Goal: Navigation & Orientation: Find specific page/section

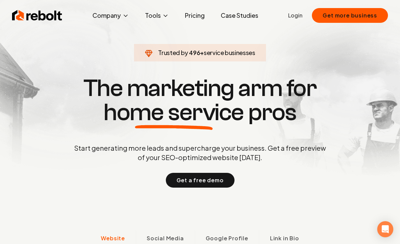
click at [92, 70] on span "Jobs" at bounding box center [95, 71] width 12 height 8
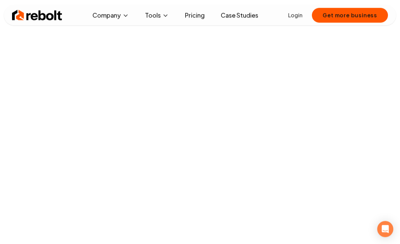
scroll to position [183, 0]
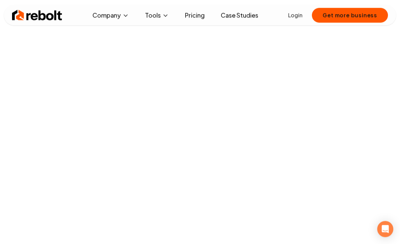
click at [234, 17] on link "Case Studies" at bounding box center [239, 15] width 48 height 13
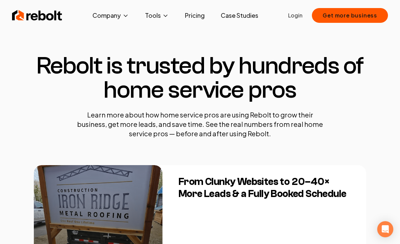
click at [187, 15] on link "Pricing" at bounding box center [195, 15] width 30 height 13
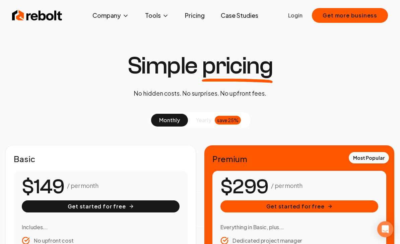
click at [94, 73] on span "Jobs" at bounding box center [95, 71] width 12 height 8
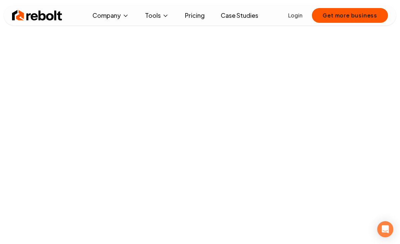
scroll to position [96, 0]
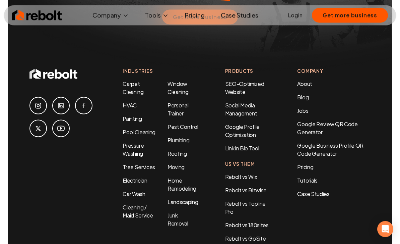
scroll to position [1057, 0]
